Goal: Task Accomplishment & Management: Complete application form

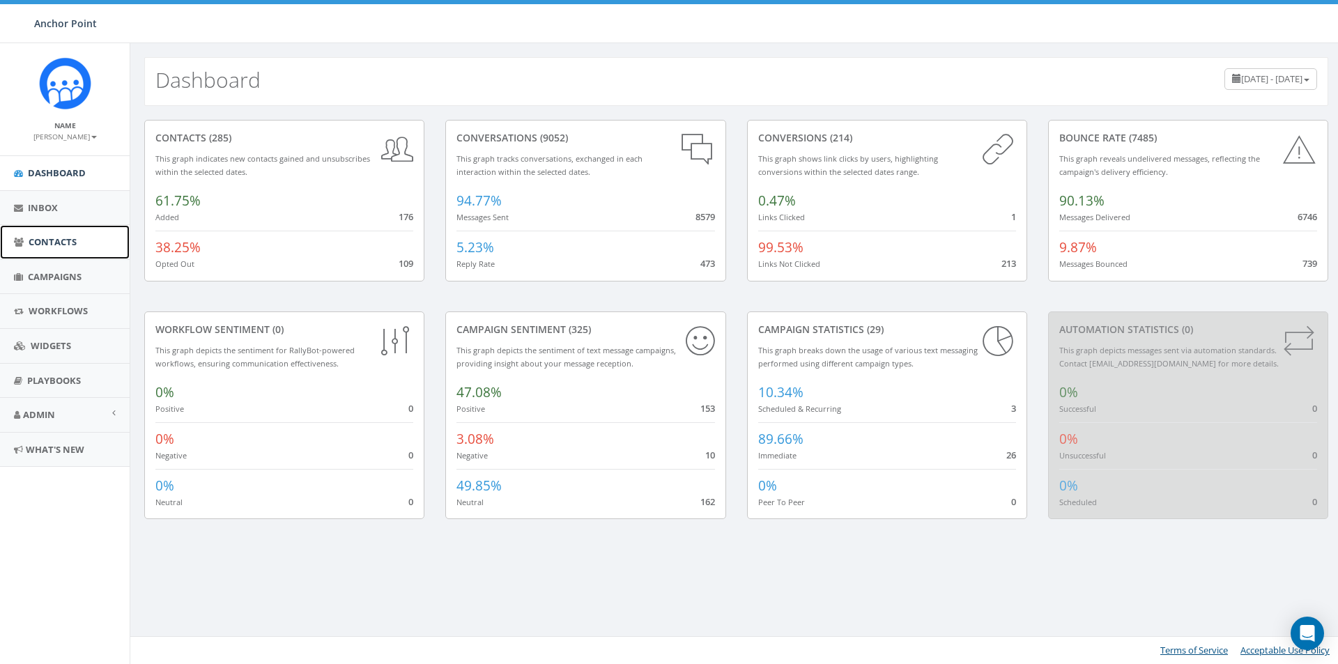
click at [38, 243] on span "Contacts" at bounding box center [53, 242] width 48 height 13
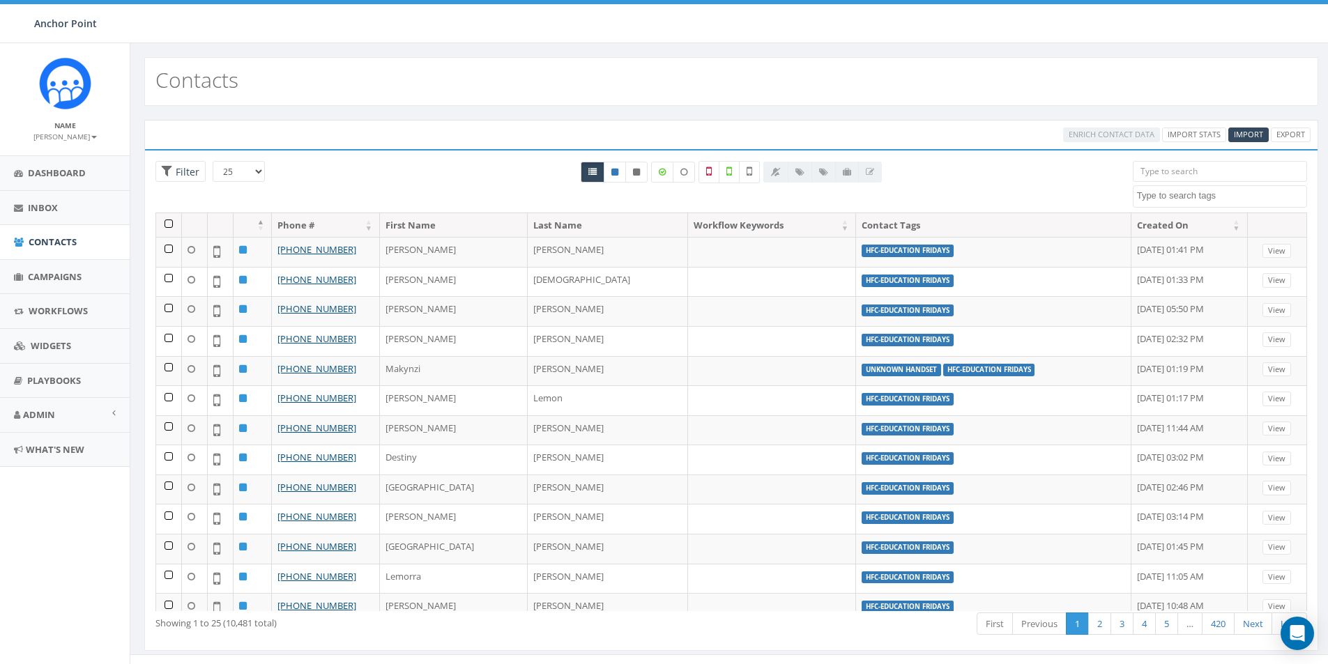
select select
click at [1167, 171] on input "search" at bounding box center [1220, 171] width 174 height 21
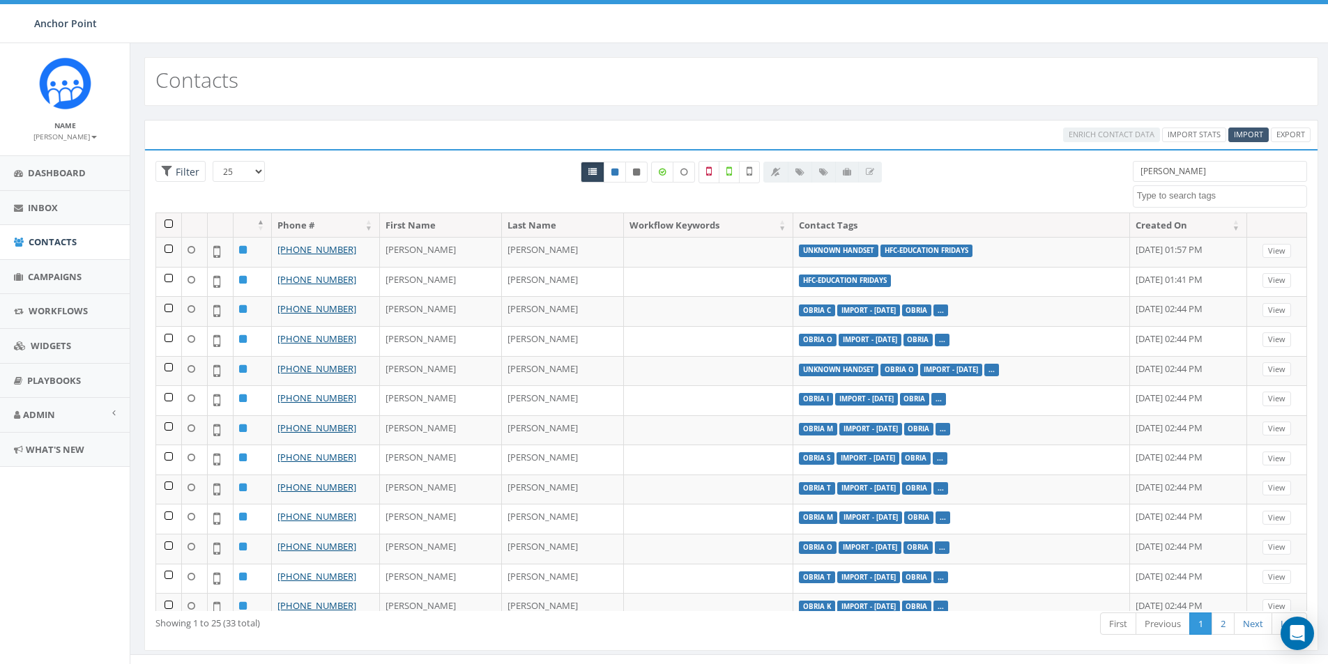
type input "[PERSON_NAME]"
click at [1253, 135] on span "Import" at bounding box center [1248, 134] width 29 height 10
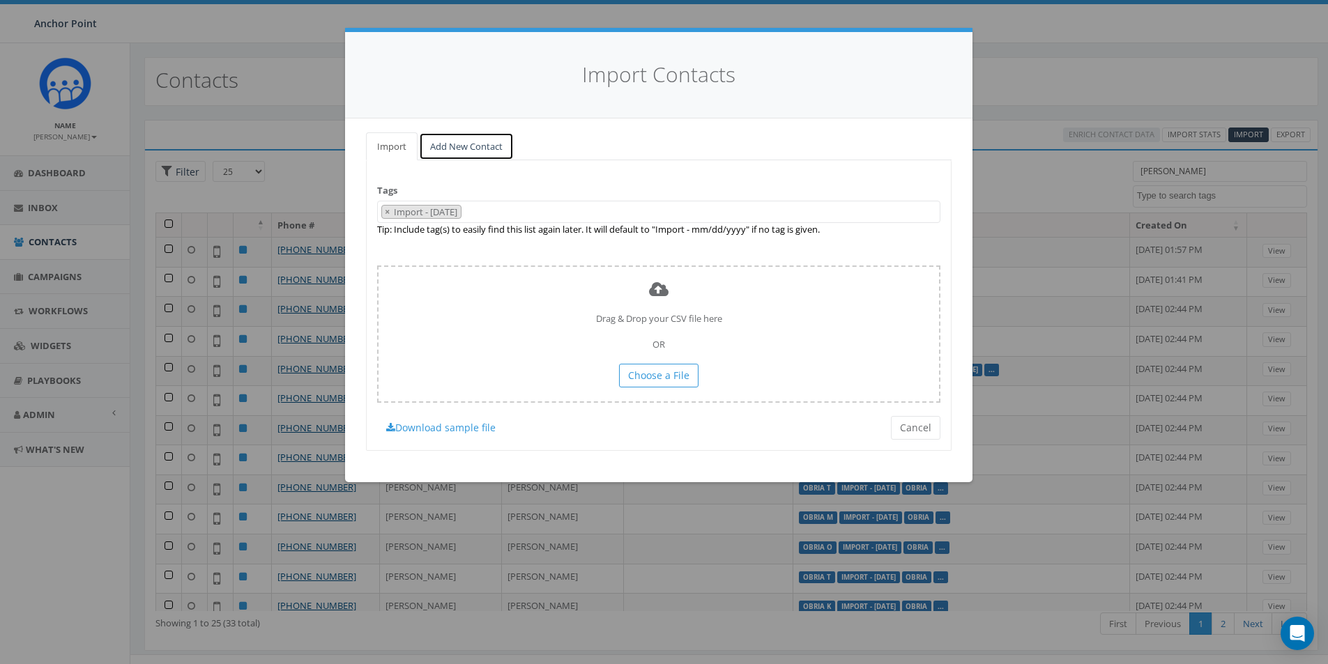
click at [468, 150] on link "Add New Contact" at bounding box center [466, 146] width 95 height 29
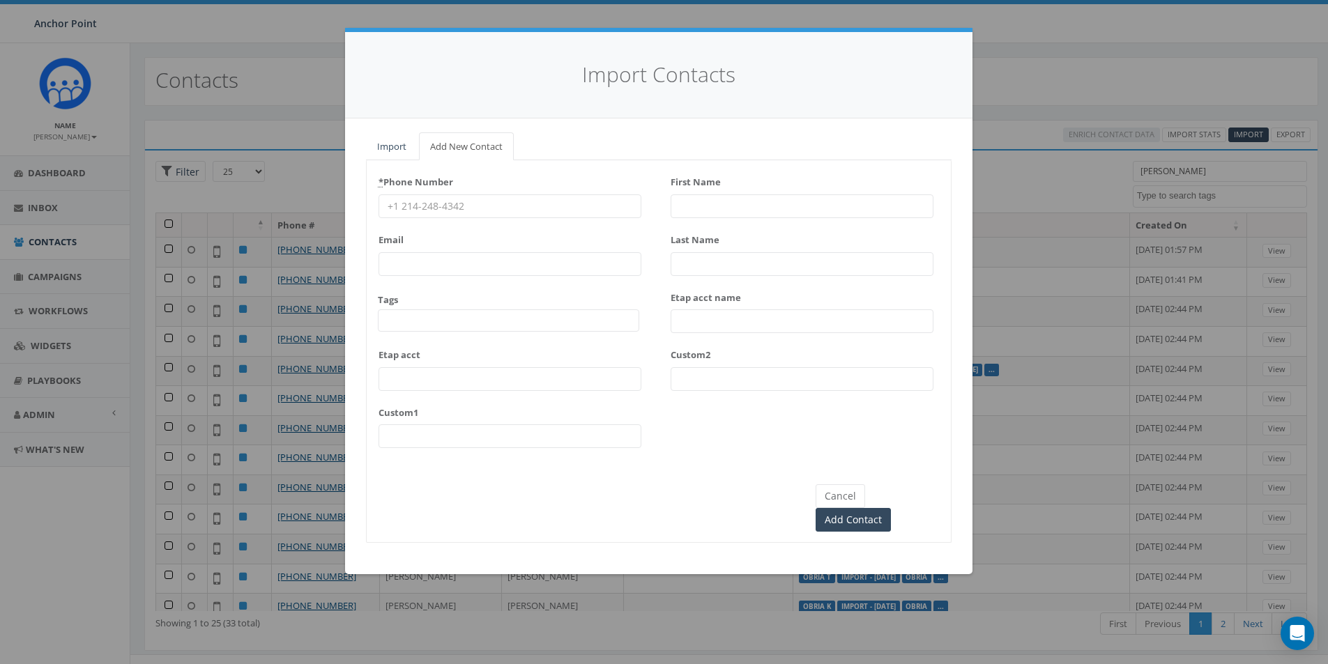
click at [452, 206] on input "* Phone Number" at bounding box center [510, 206] width 263 height 24
type input "281-967-8111"
click at [401, 321] on span at bounding box center [508, 320] width 261 height 22
type textarea "HFC"
select select "HFC-Education Fridays"
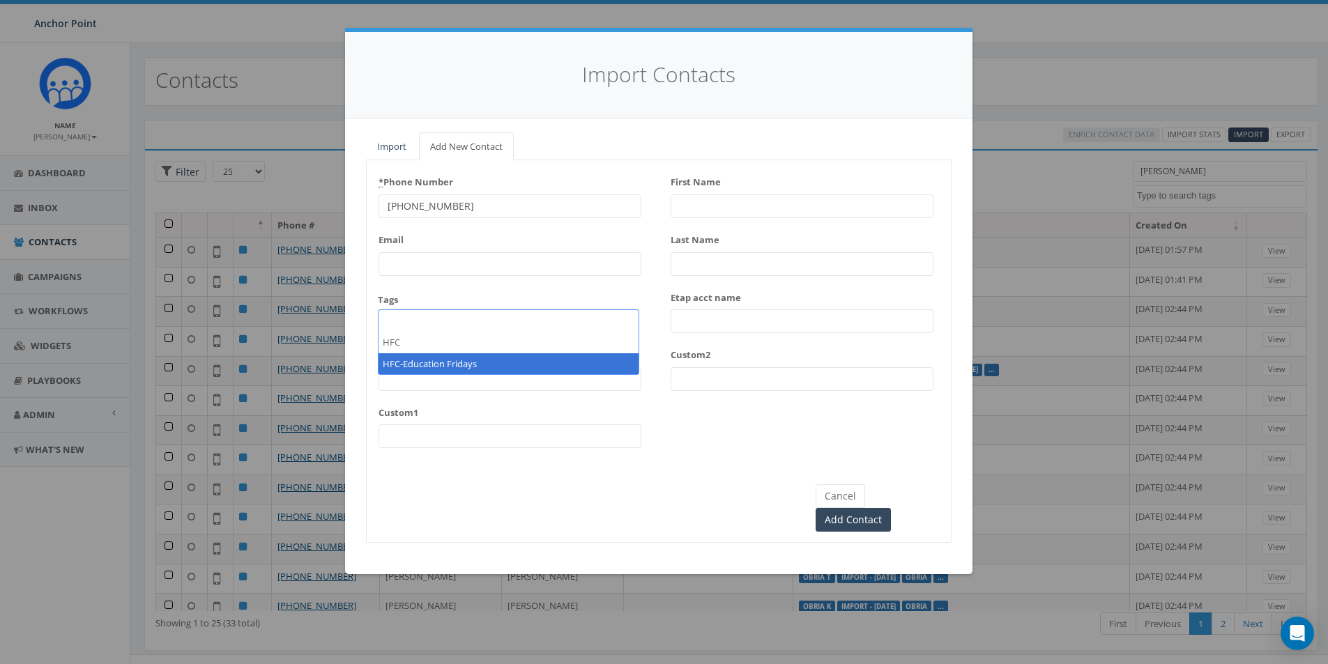
scroll to position [424, 0]
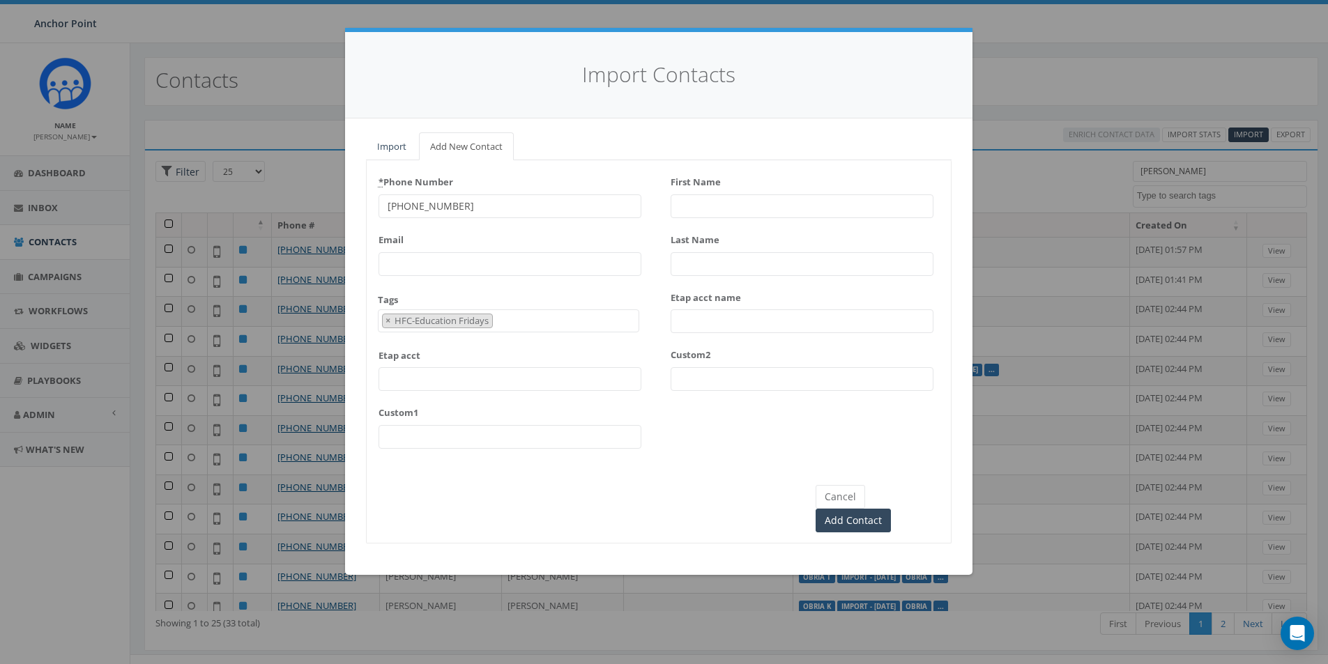
click at [694, 210] on input "First Name" at bounding box center [802, 206] width 263 height 24
type input "[PERSON_NAME]"
click at [891, 509] on input "Add Contact" at bounding box center [853, 521] width 75 height 24
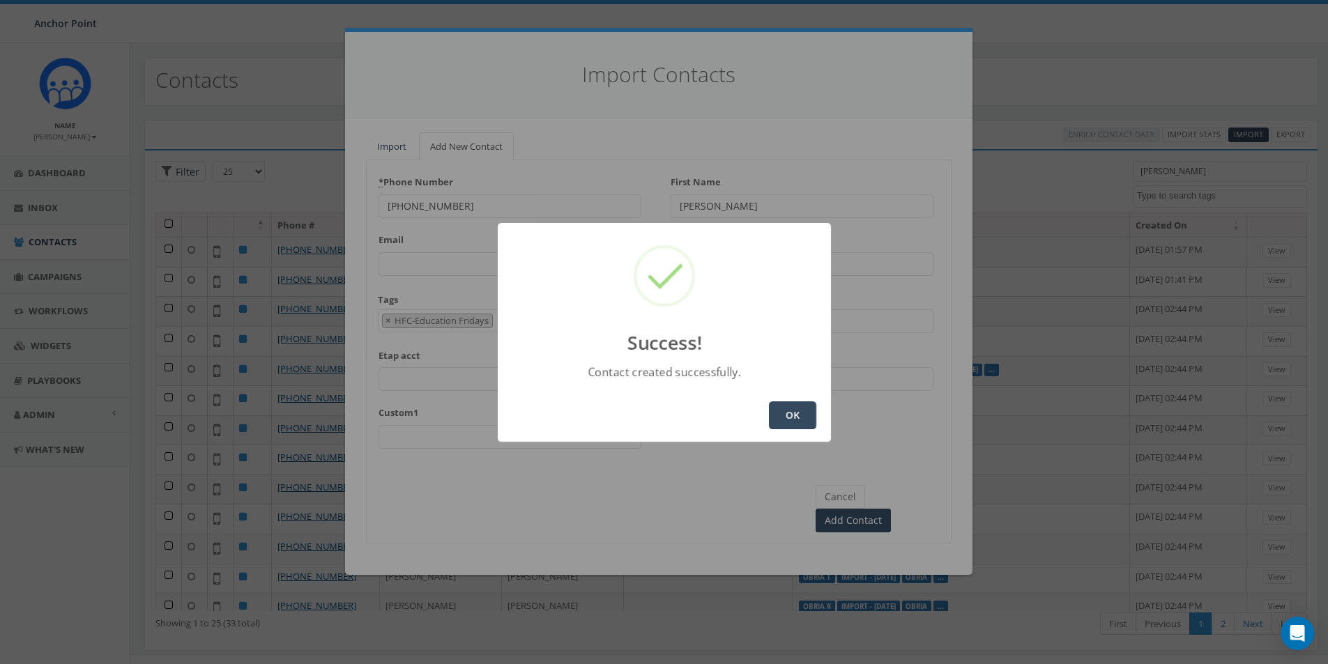
click at [794, 411] on button "OK" at bounding box center [792, 416] width 47 height 28
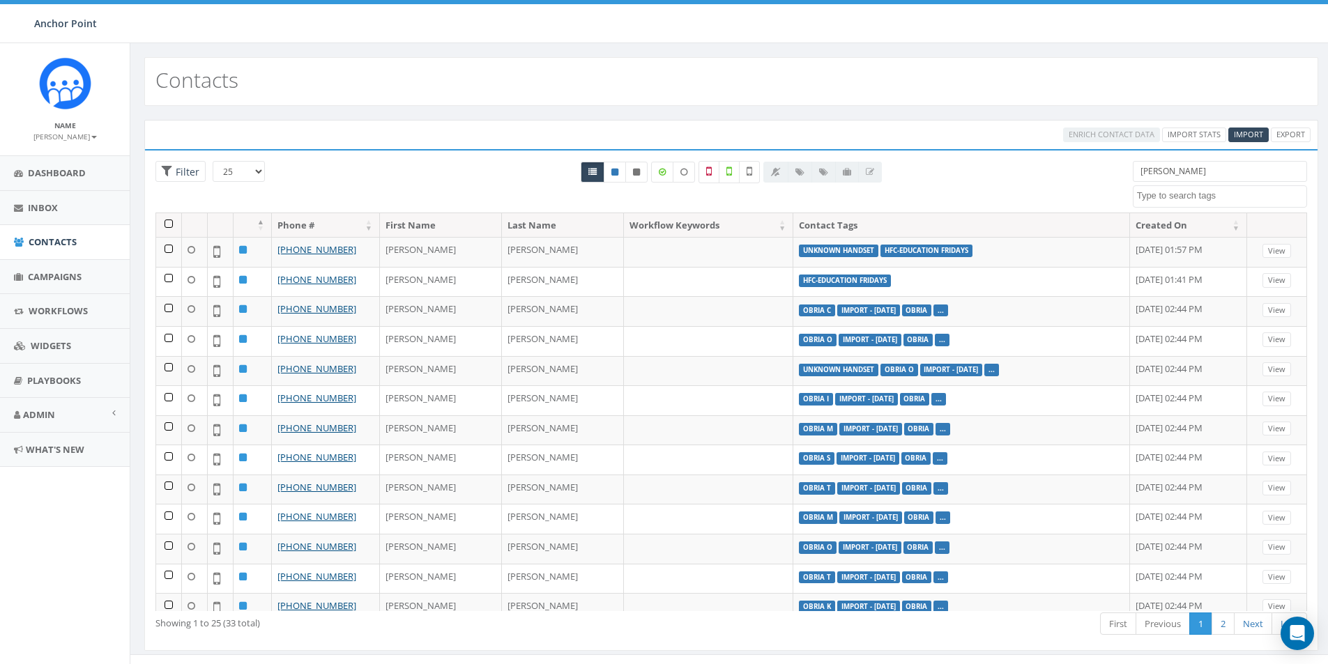
select select
drag, startPoint x: 1161, startPoint y: 169, endPoint x: 1126, endPoint y: 176, distance: 35.5
click at [1126, 176] on div "[PERSON_NAME] 0613 Donor Dinner [DATE] 2024 gala 22 gala guest 911 board book C…" at bounding box center [1219, 184] width 195 height 47
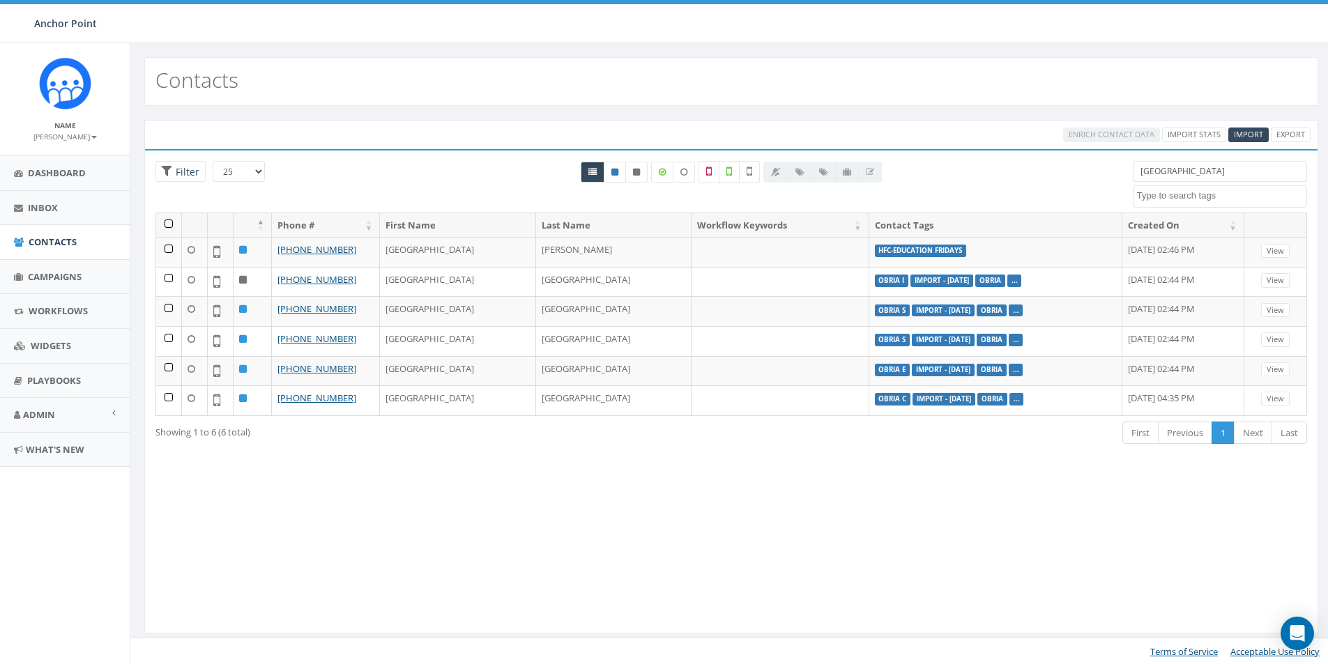
type input "[GEOGRAPHIC_DATA]"
click at [1251, 135] on span "Import" at bounding box center [1248, 134] width 29 height 10
select select
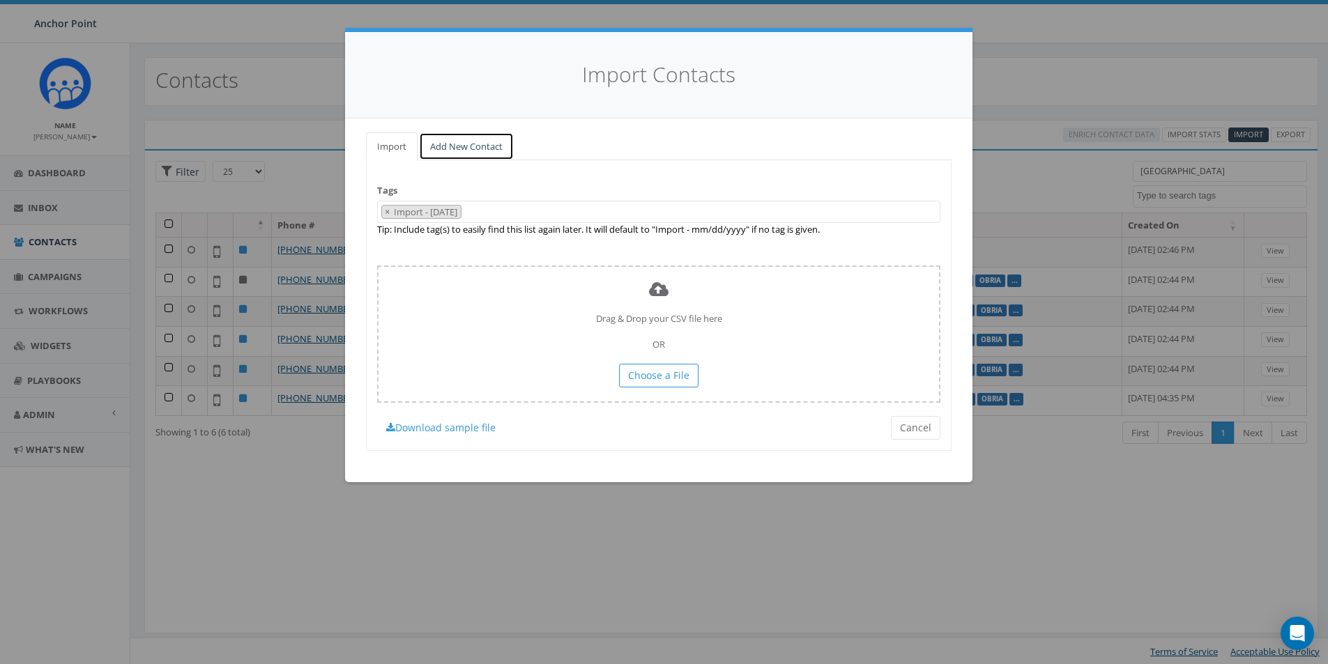
click at [475, 142] on link "Add New Contact" at bounding box center [466, 146] width 95 height 29
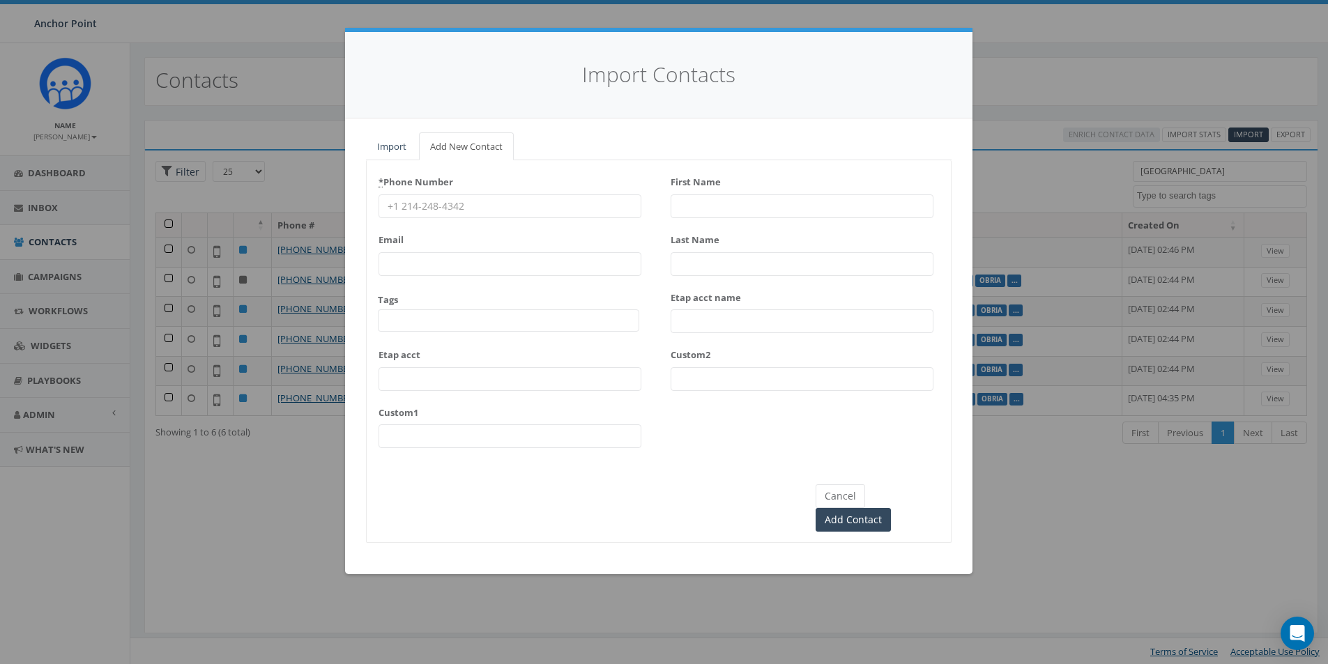
click at [439, 205] on input "* Phone Number" at bounding box center [510, 206] width 263 height 24
click at [459, 206] on input "* Phone Number" at bounding box center [510, 206] width 263 height 24
type input "[PHONE_NUMBER]"
click at [415, 318] on span at bounding box center [508, 320] width 261 height 22
type textarea "HFC"
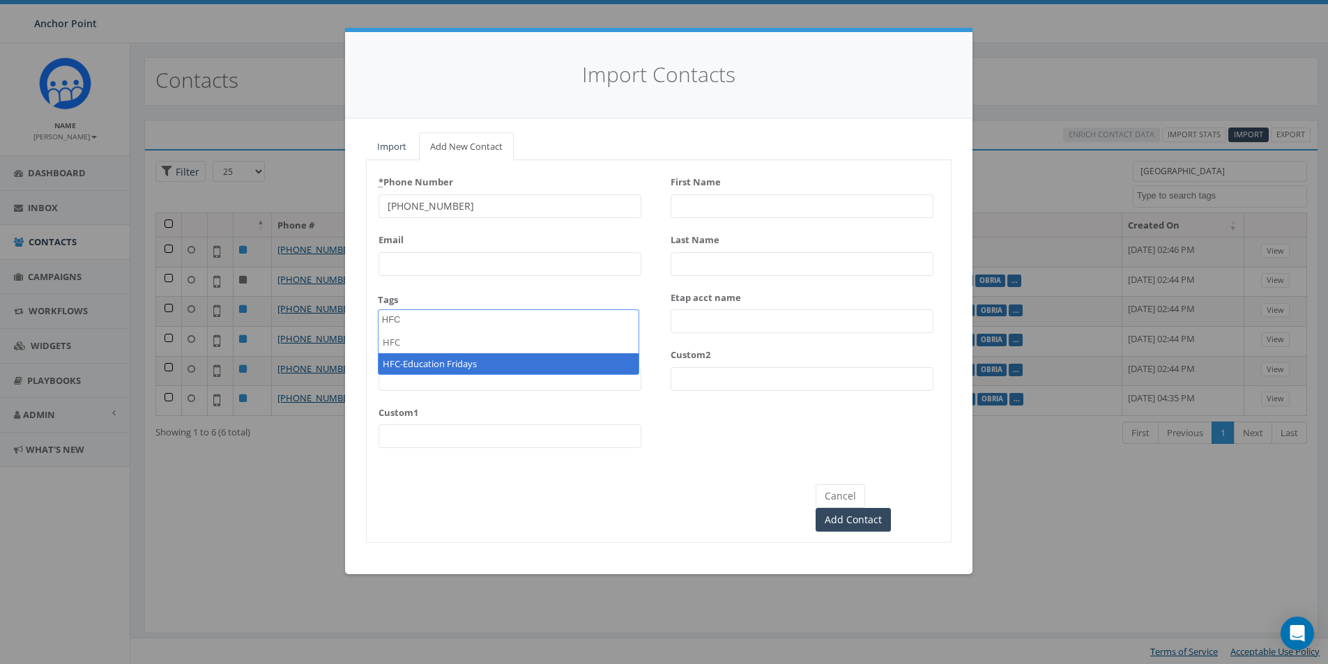
select select "HFC-Education Fridays"
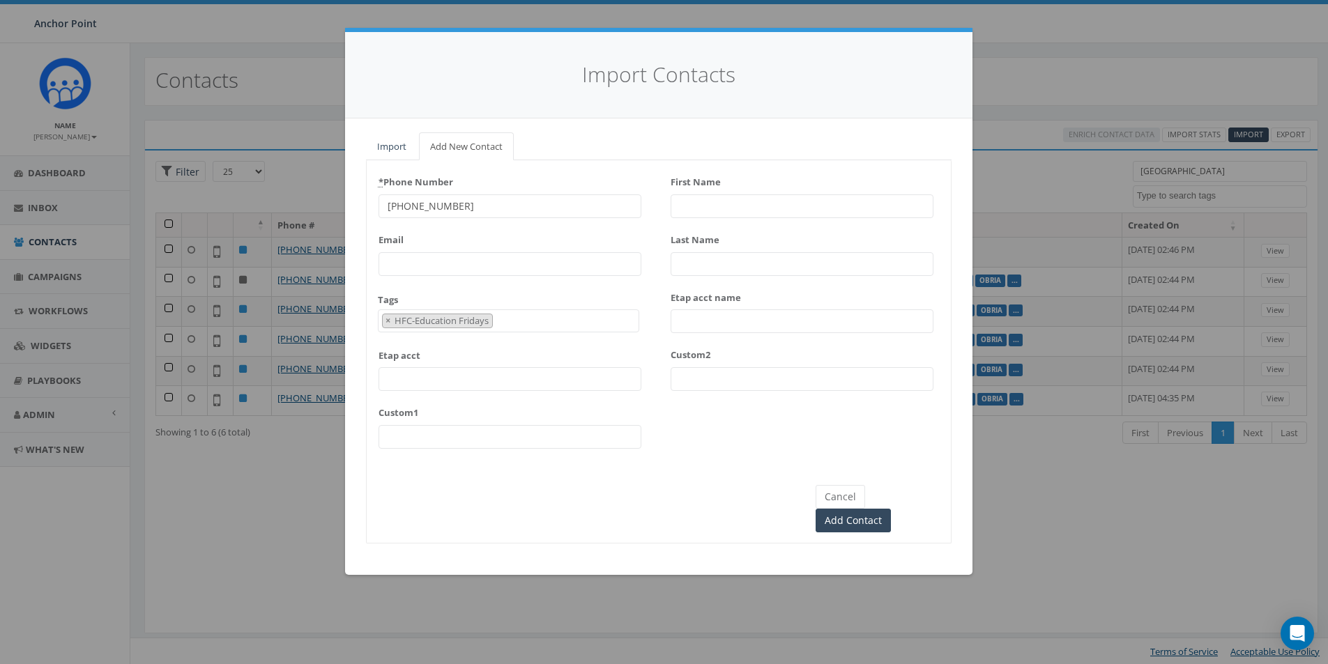
scroll to position [424, 0]
click at [713, 207] on input "First Name" at bounding box center [802, 206] width 263 height 24
type input "Ruby"
type input "[PERSON_NAME]"
click at [890, 509] on input "Add Contact" at bounding box center [853, 521] width 75 height 24
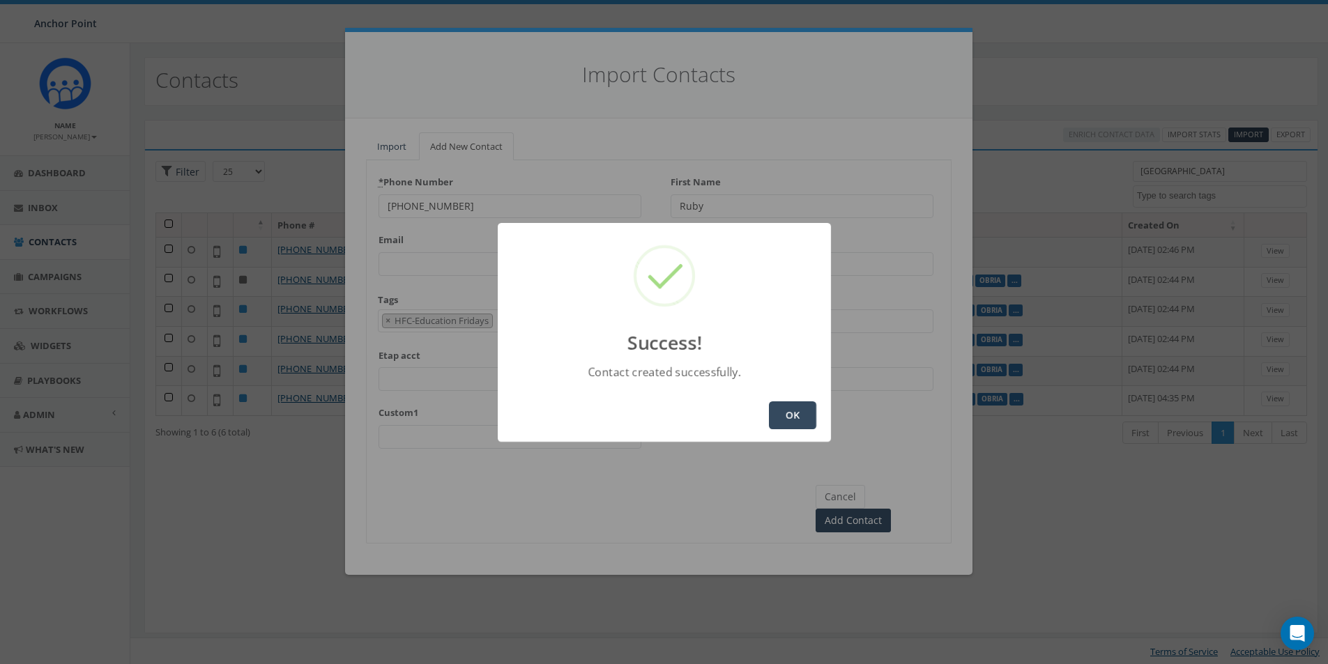
click at [782, 415] on button "OK" at bounding box center [792, 416] width 47 height 28
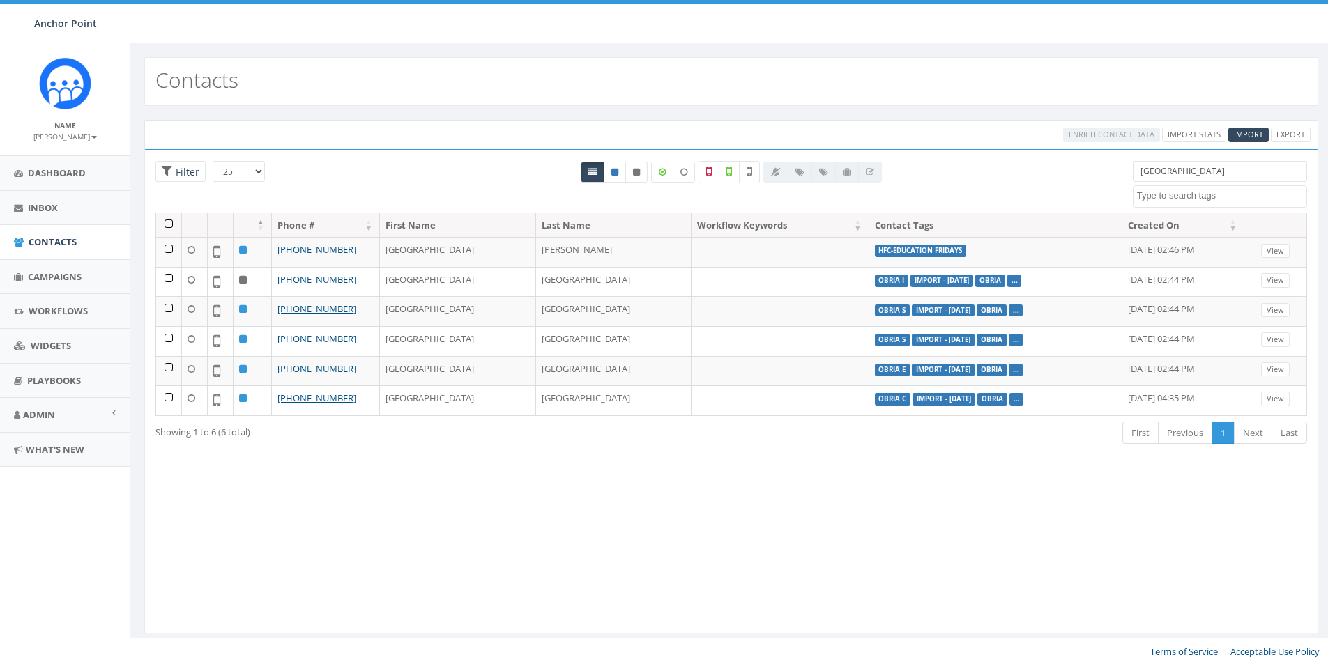
select select
click at [1245, 130] on span "Import" at bounding box center [1248, 134] width 29 height 10
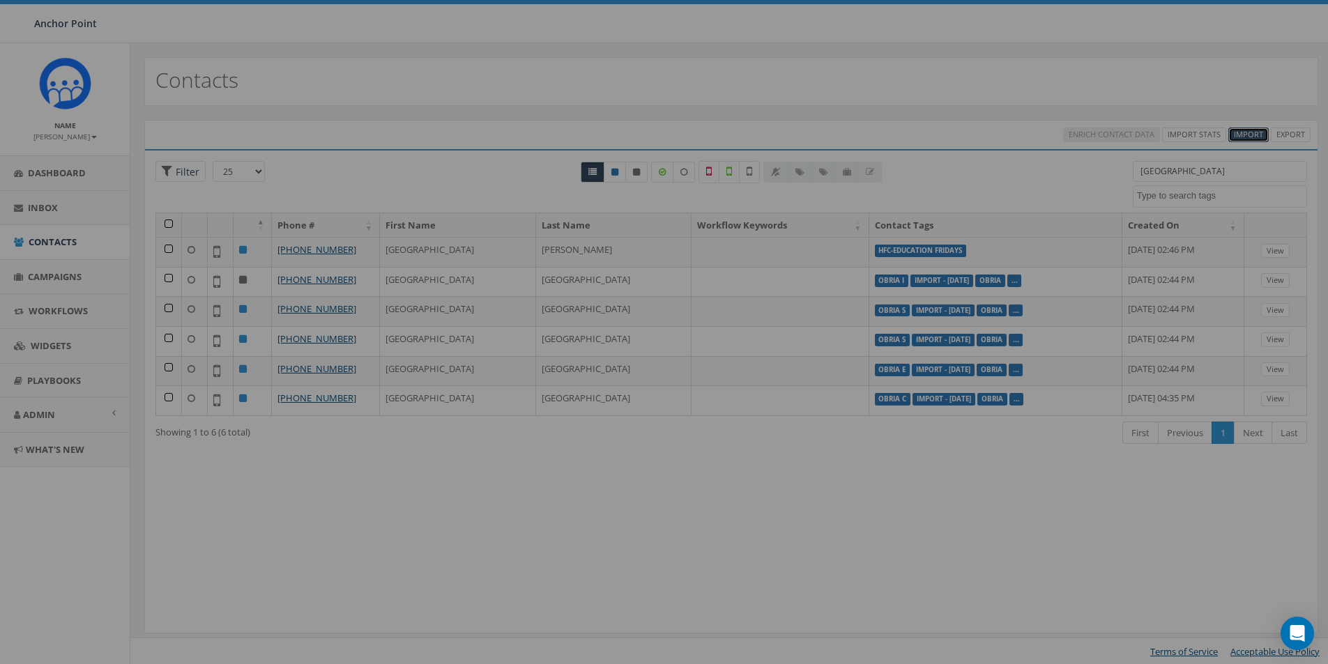
select select
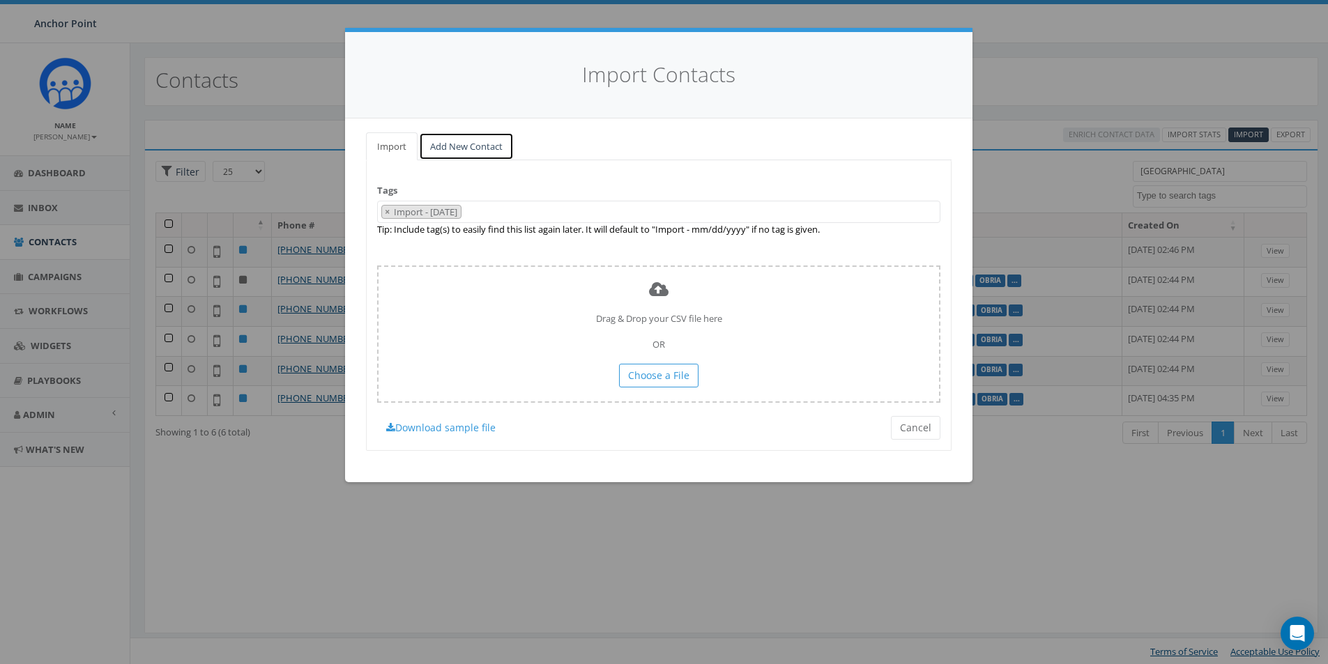
click at [461, 144] on link "Add New Contact" at bounding box center [466, 146] width 95 height 29
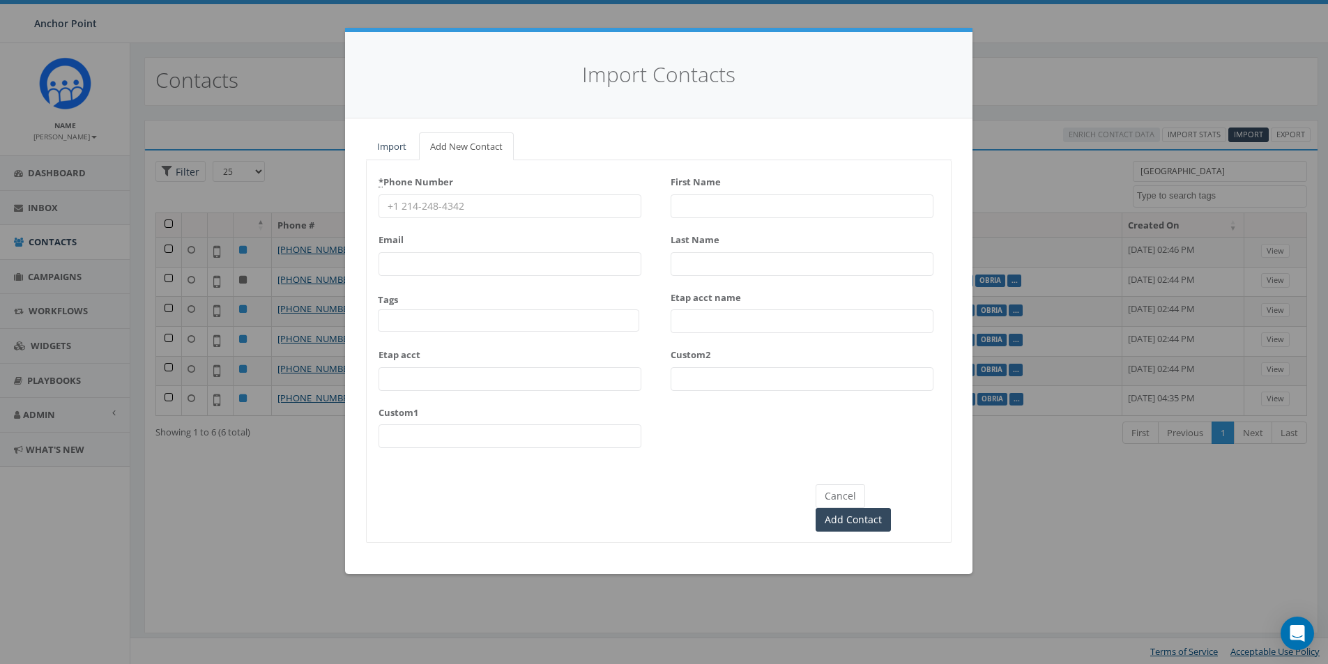
click at [415, 206] on input "* Phone Number" at bounding box center [510, 206] width 263 height 24
drag, startPoint x: 846, startPoint y: 503, endPoint x: 892, endPoint y: 470, distance: 56.9
click at [846, 503] on button "Cancel" at bounding box center [840, 496] width 49 height 24
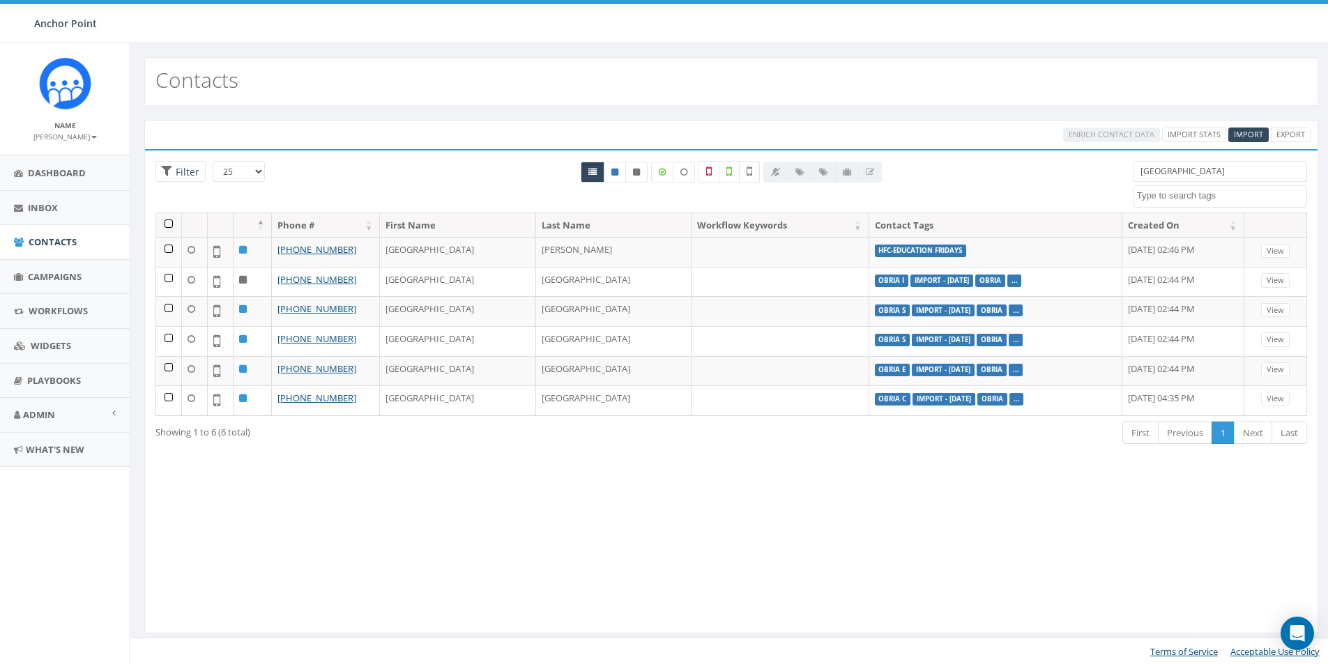
drag, startPoint x: 1192, startPoint y: 174, endPoint x: 1078, endPoint y: 165, distance: 113.9
click at [1096, 175] on div "25 50 100 Filter Alexandria 0613 Donor Dinner 2024/09/12 2024 gala 22 gala gues…" at bounding box center [731, 187] width 1172 height 52
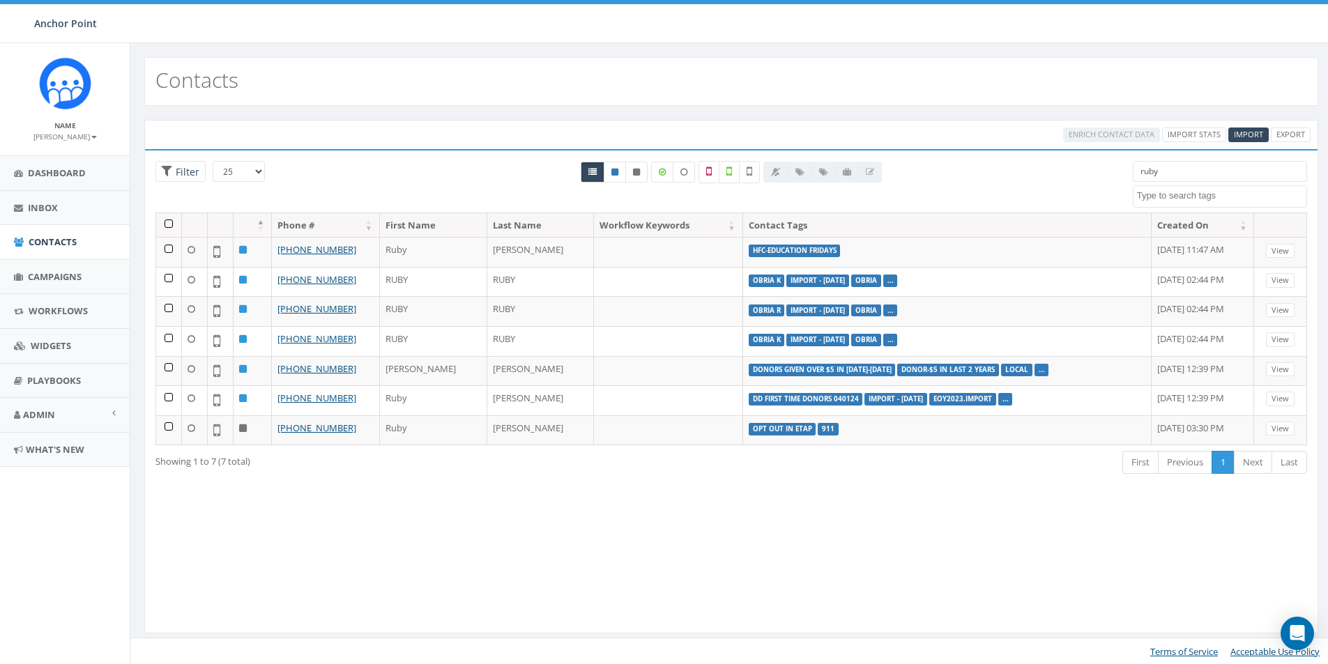
type input "ruby"
click at [1198, 133] on link "Import Stats" at bounding box center [1194, 135] width 64 height 15
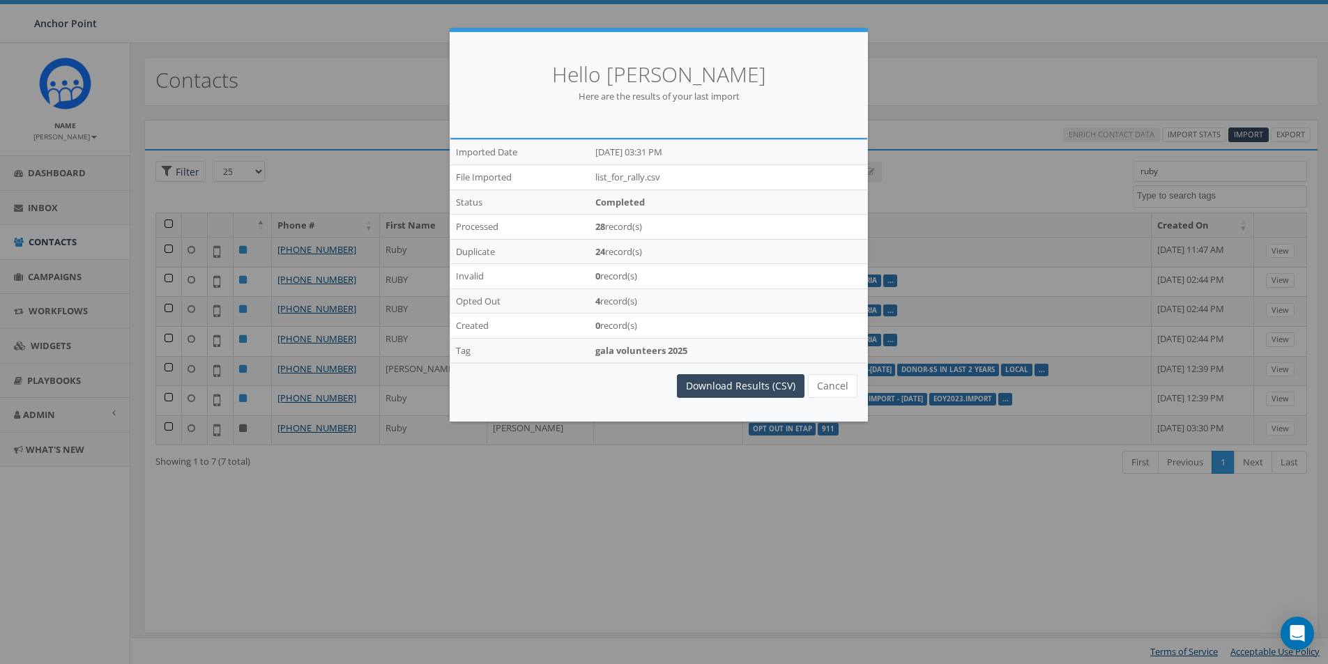
click at [1247, 135] on div "Hello Debbie Simmons Here are the results of your last import /imports/7327/exp…" at bounding box center [664, 332] width 1328 height 664
click at [841, 390] on button "Cancel" at bounding box center [832, 386] width 49 height 24
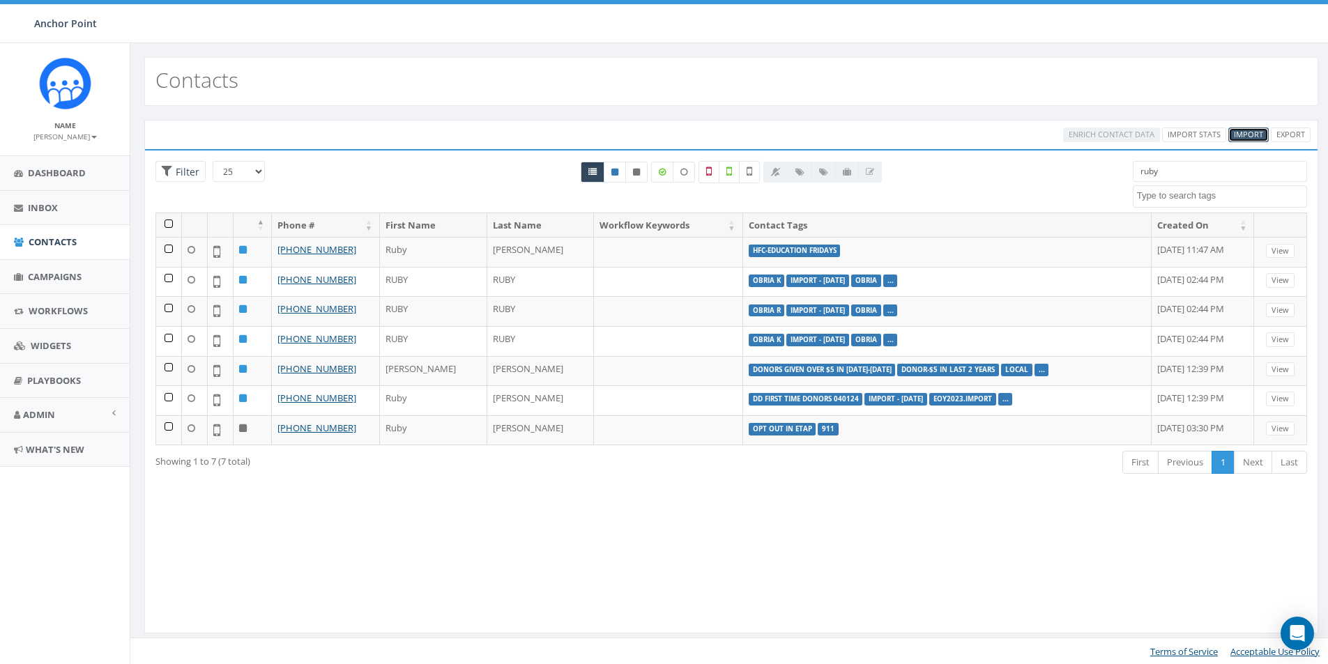
click at [1245, 130] on span "Import" at bounding box center [1248, 134] width 29 height 10
select select
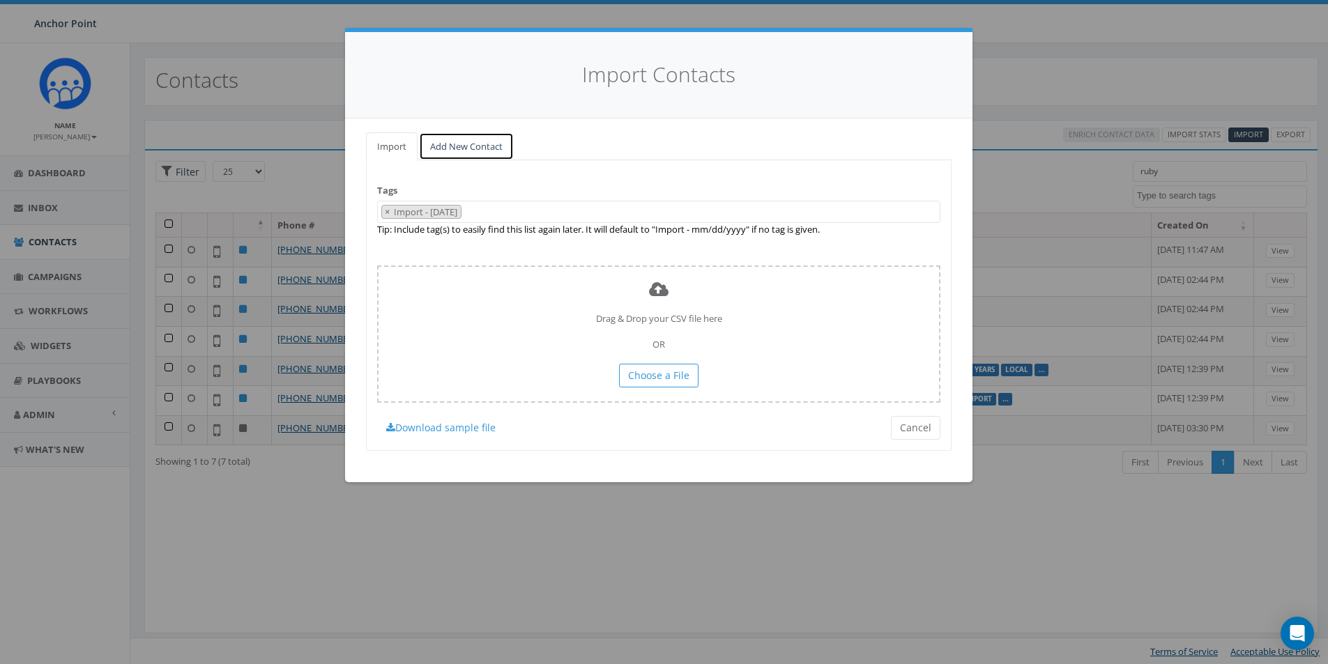
click at [498, 136] on link "Add New Contact" at bounding box center [466, 146] width 95 height 29
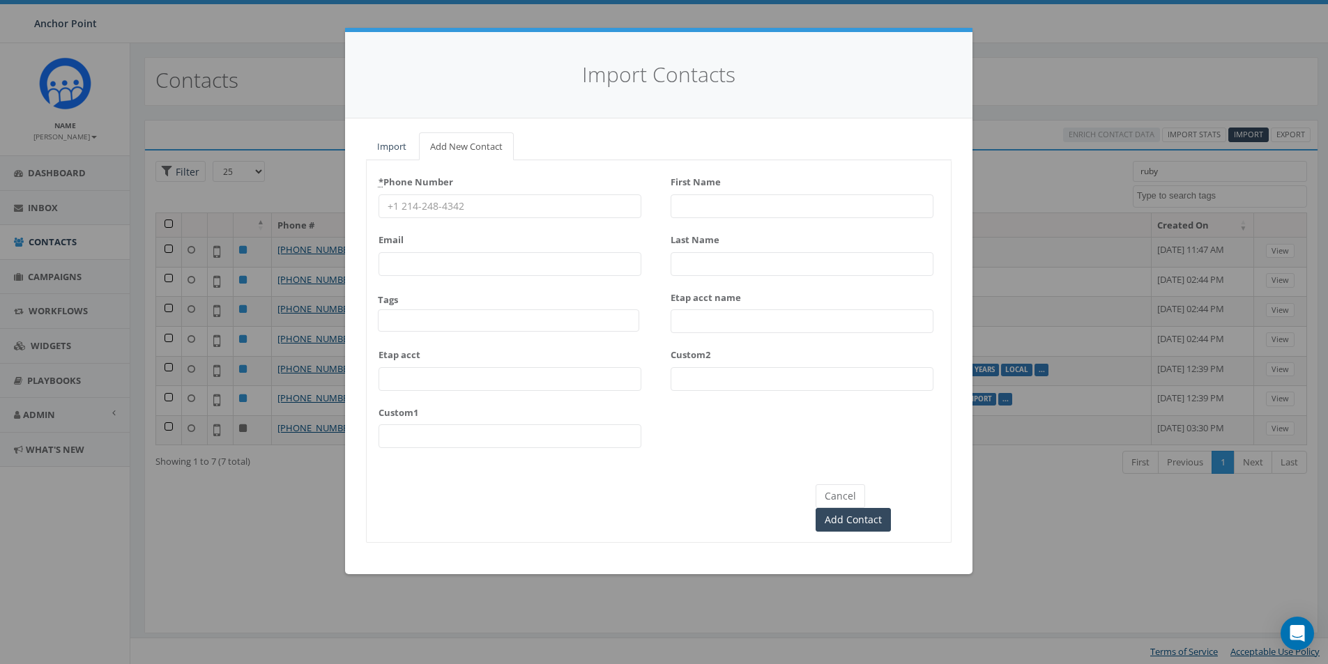
click at [459, 207] on input "* Phone Number" at bounding box center [510, 206] width 263 height 24
type input "346-809-5708"
click at [430, 322] on span at bounding box center [508, 320] width 261 height 22
type textarea "HFC"
drag, startPoint x: 444, startPoint y: 362, endPoint x: 517, endPoint y: 314, distance: 87.2
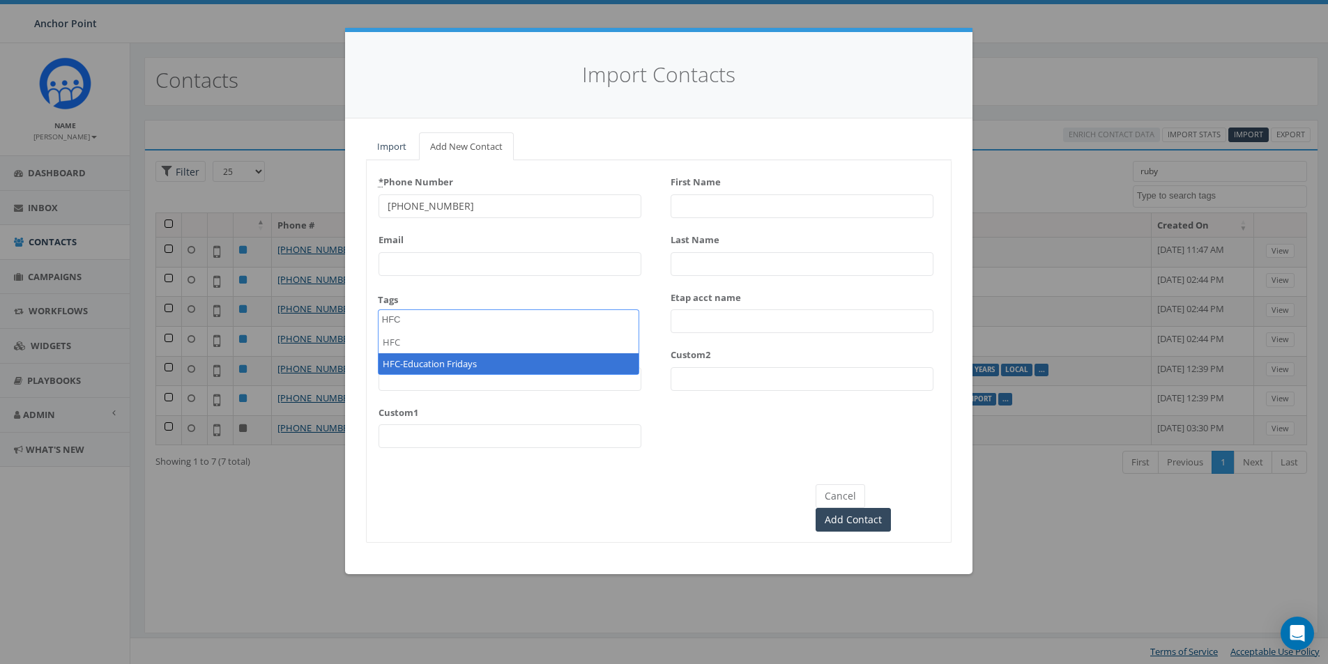
select select "HFC-Education Fridays"
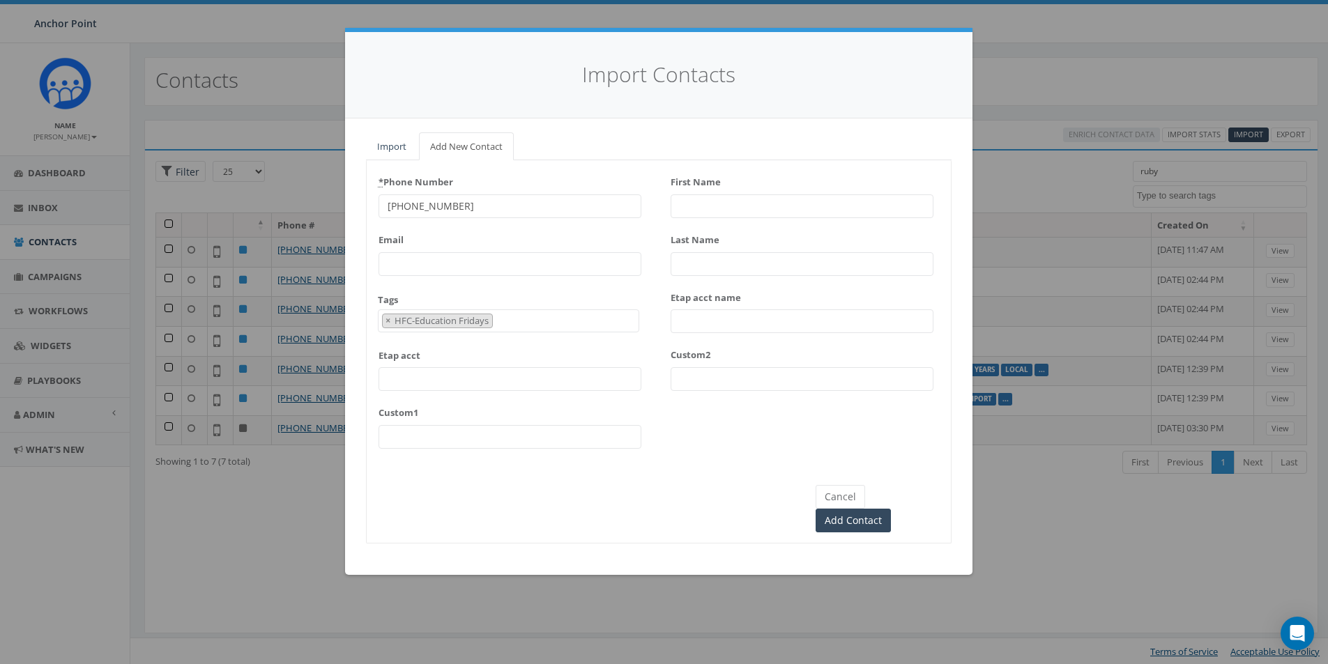
scroll to position [424, 0]
click at [698, 208] on input "First Name" at bounding box center [802, 206] width 263 height 24
type input "R"
type input "Micela"
type input "Mejia"
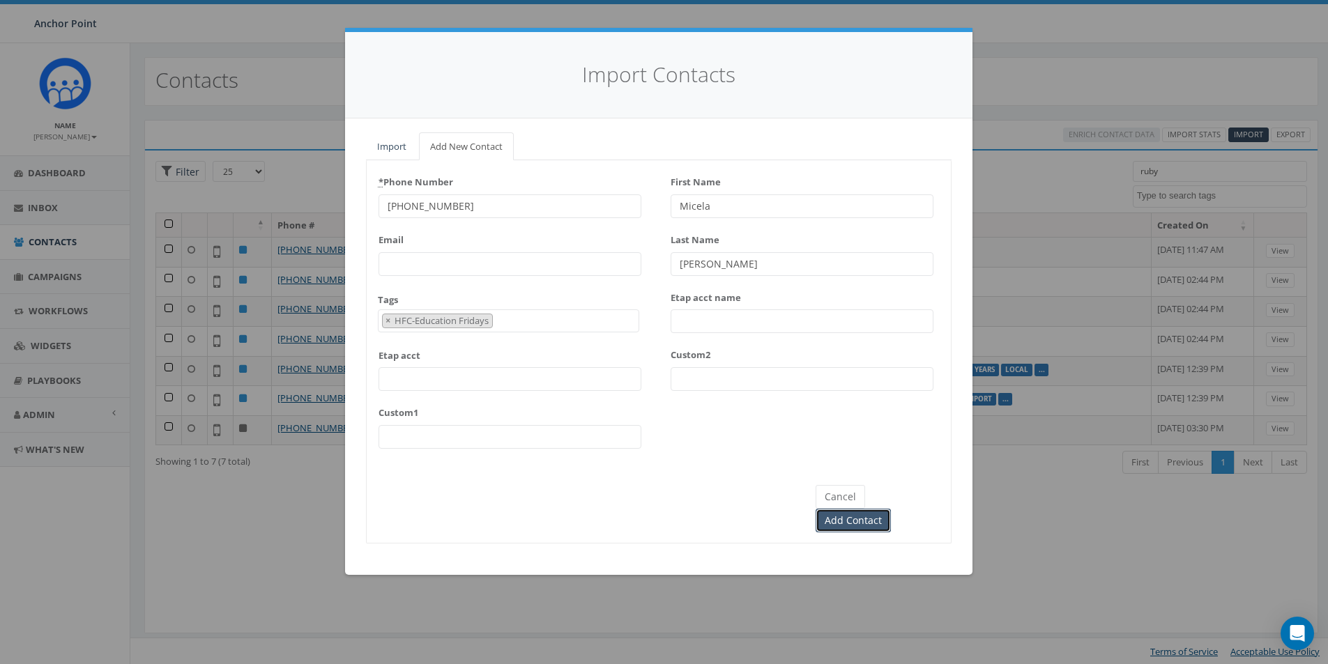
click at [891, 509] on input "Add Contact" at bounding box center [853, 521] width 75 height 24
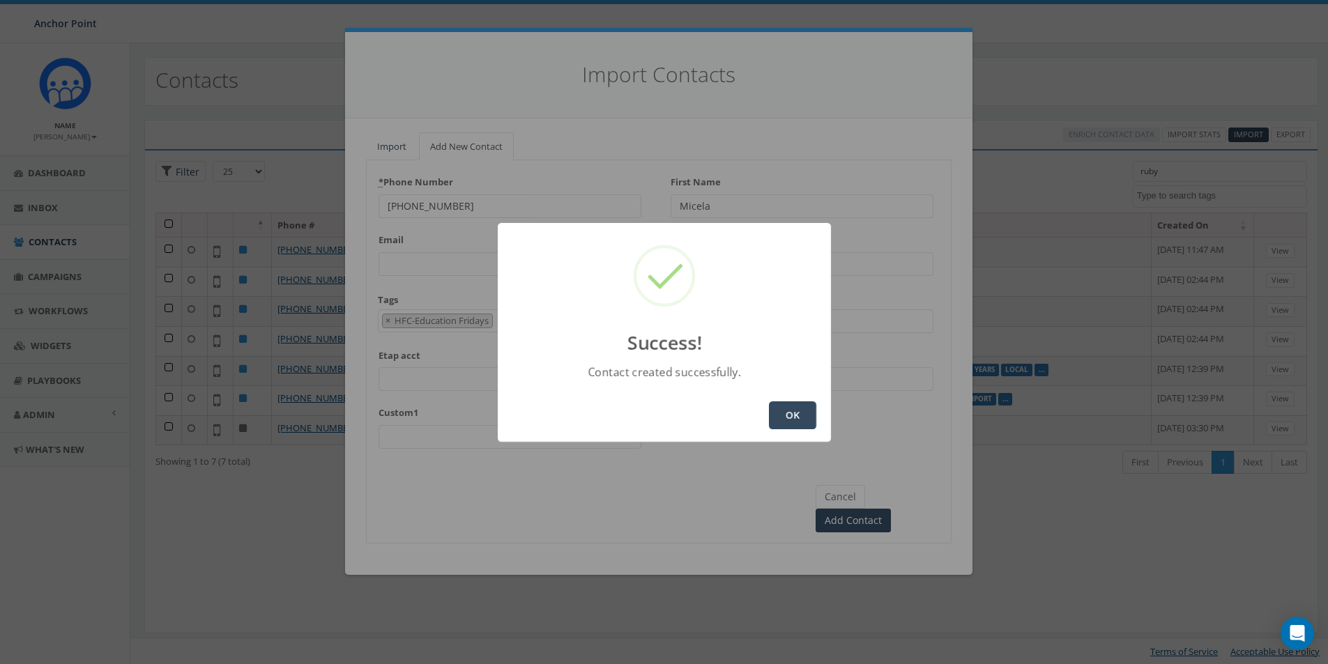
click at [790, 409] on button "OK" at bounding box center [792, 416] width 47 height 28
